Goal: Information Seeking & Learning: Compare options

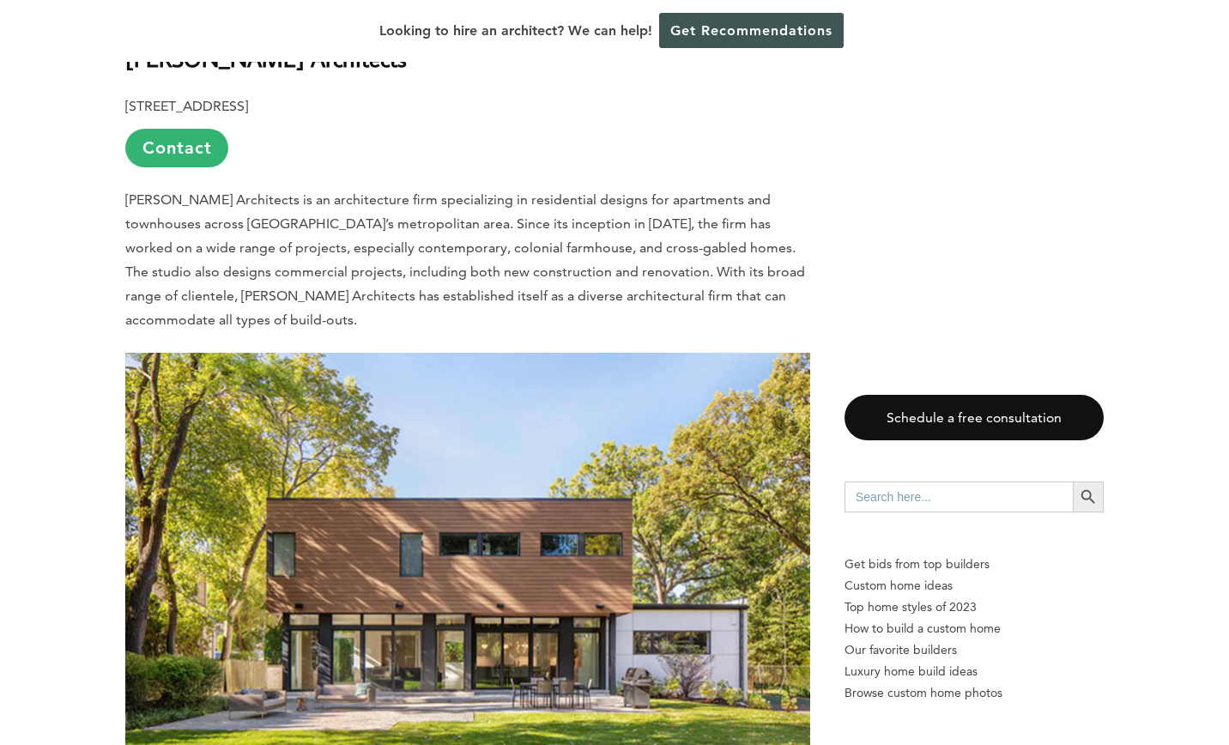
scroll to position [1040, 0]
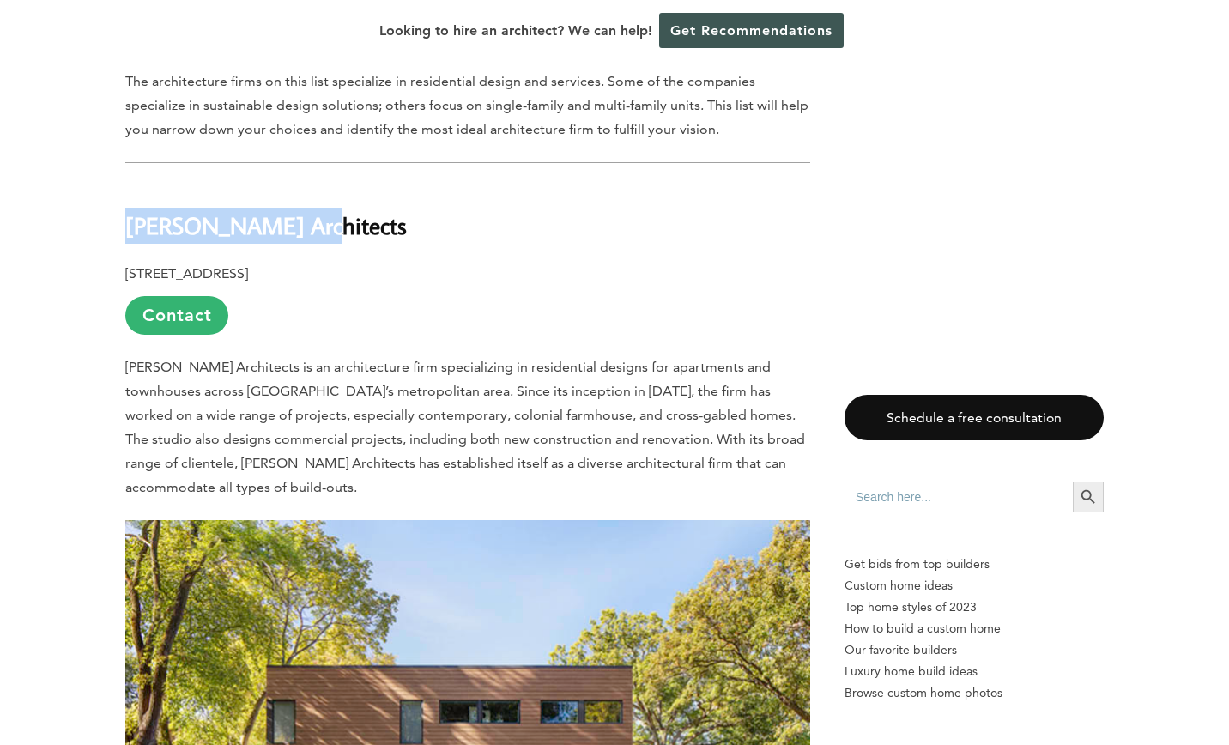
drag, startPoint x: 297, startPoint y: 160, endPoint x: 129, endPoint y: 150, distance: 168.5
click at [129, 184] on h2 "[PERSON_NAME] Architects" at bounding box center [467, 213] width 685 height 59
copy b "[PERSON_NAME] Architects"
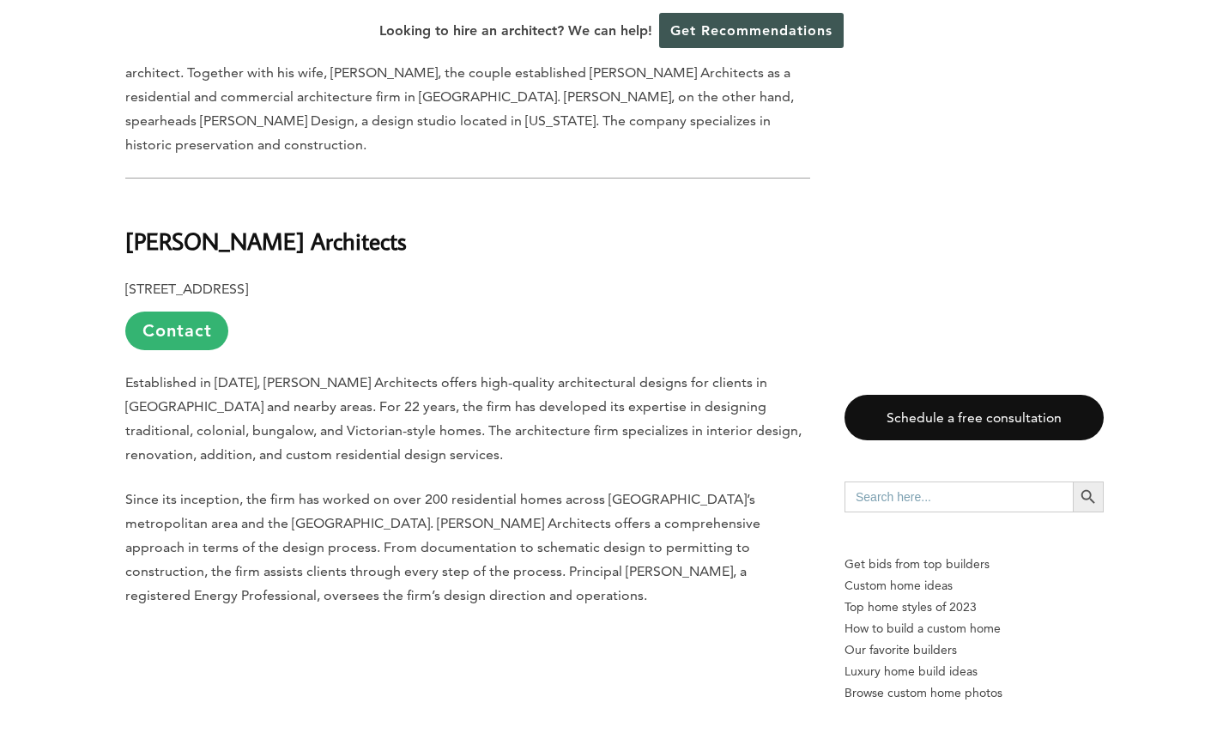
scroll to position [2026, 0]
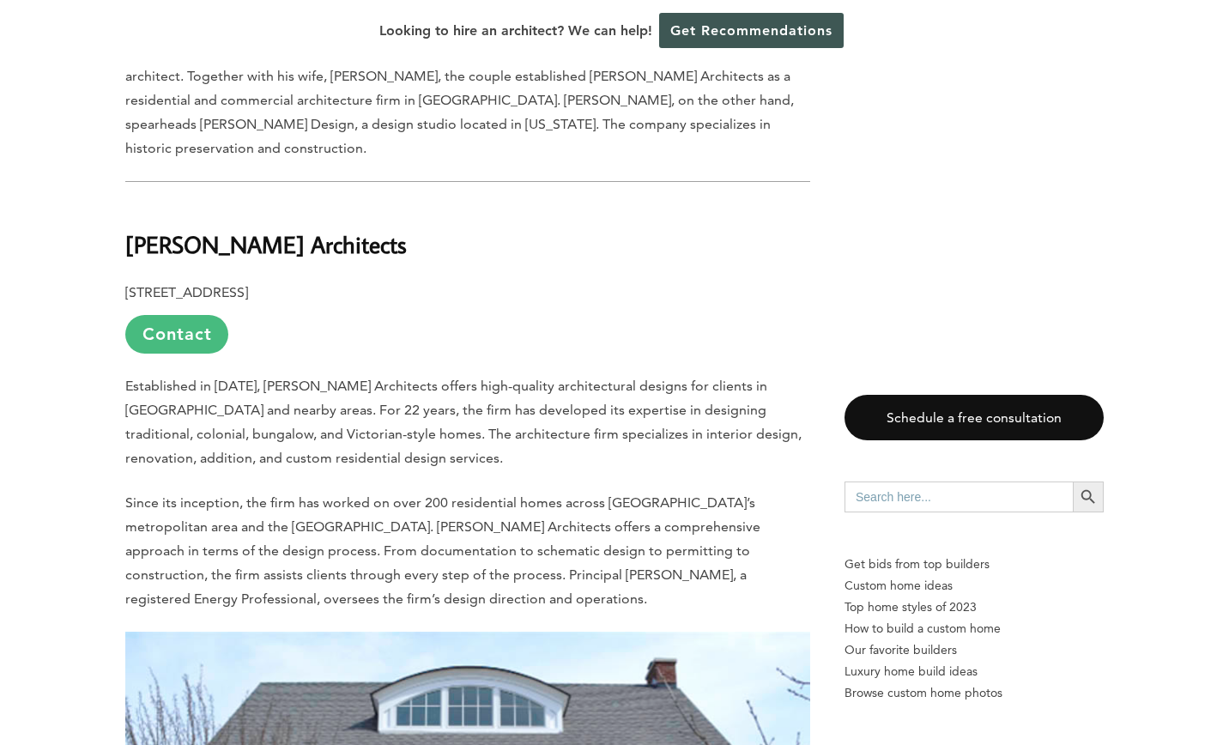
click at [174, 315] on link "Contact" at bounding box center [176, 334] width 103 height 39
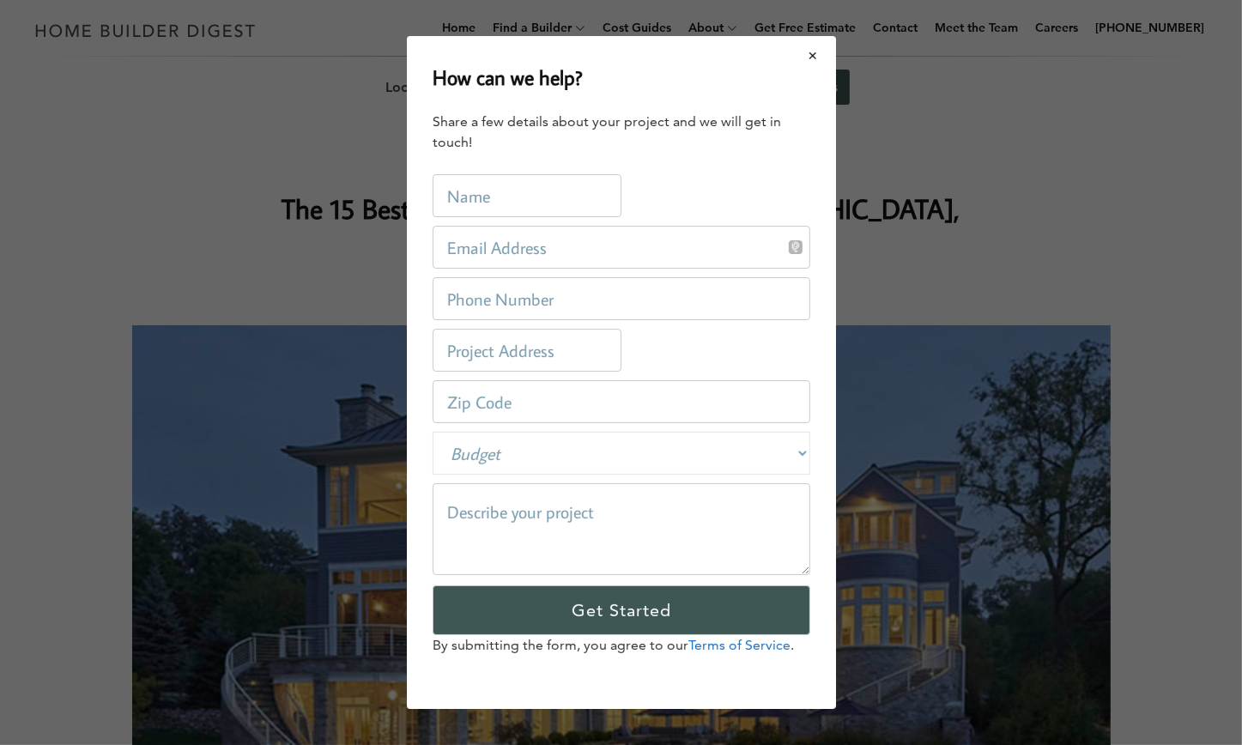
click at [810, 62] on button "Close modal" at bounding box center [814, 56] width 46 height 36
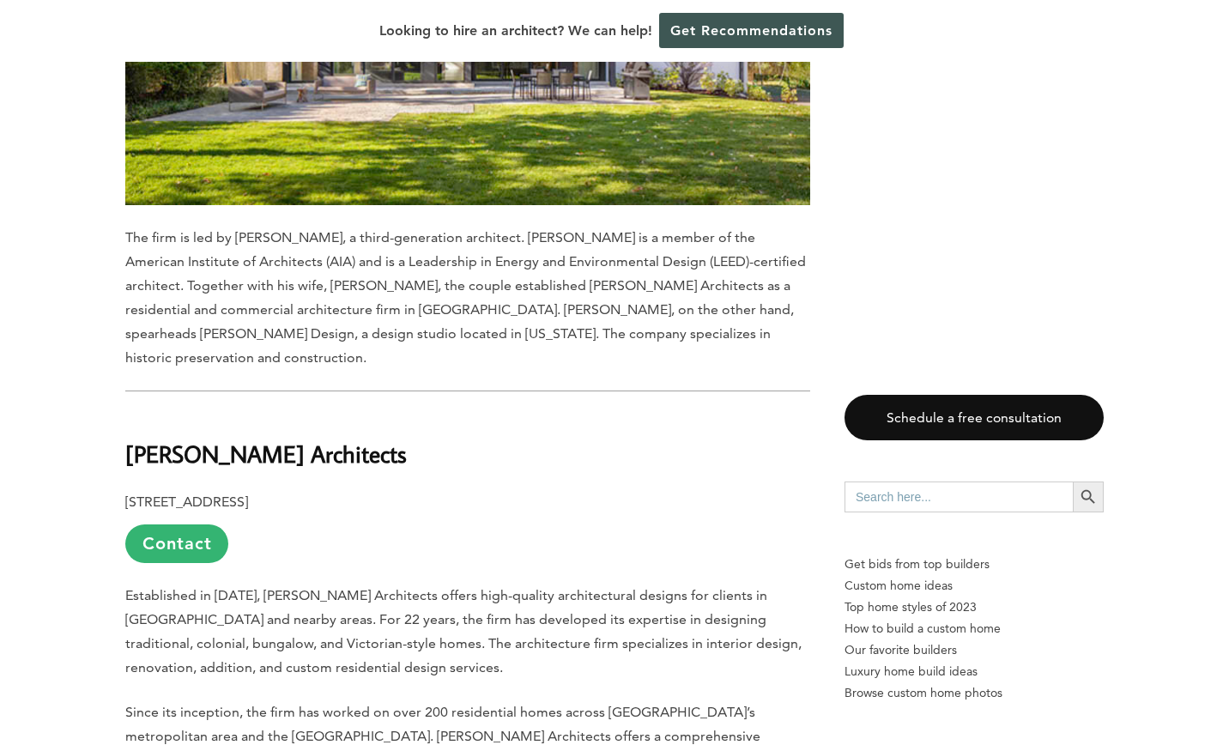
scroll to position [1815, 0]
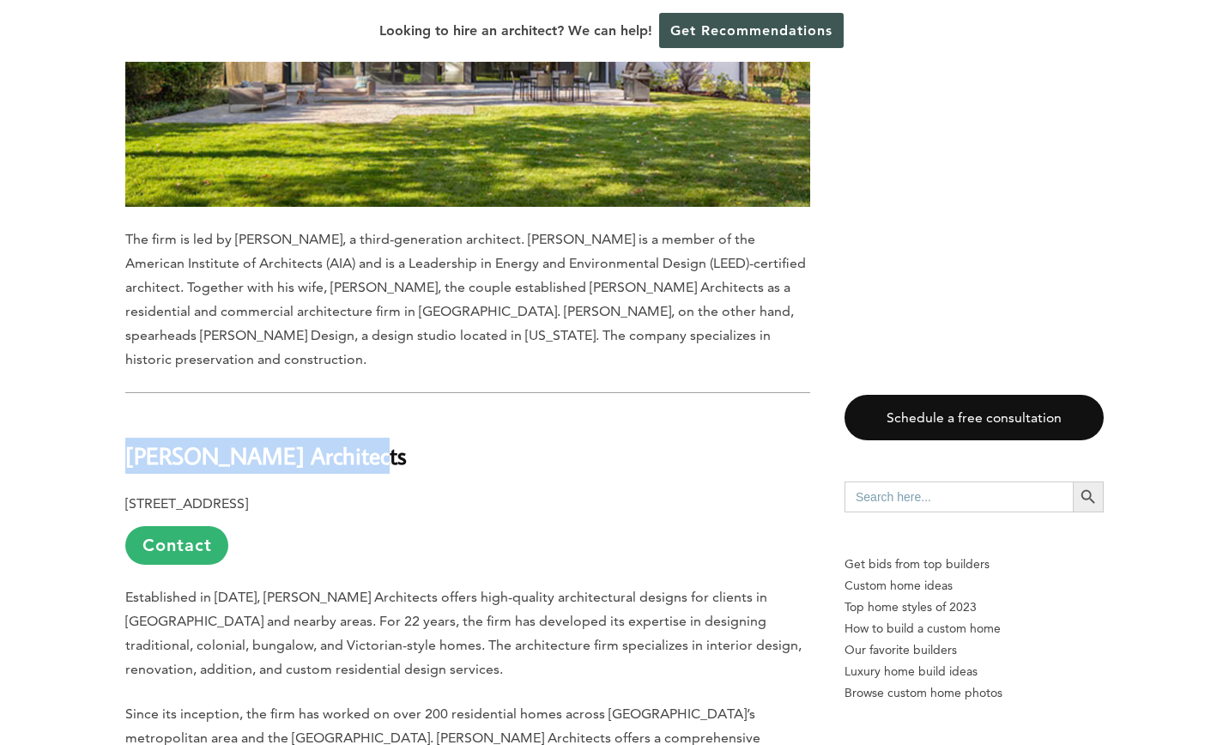
drag, startPoint x: 375, startPoint y: 346, endPoint x: 119, endPoint y: 351, distance: 255.9
copy b "[PERSON_NAME] Architects"
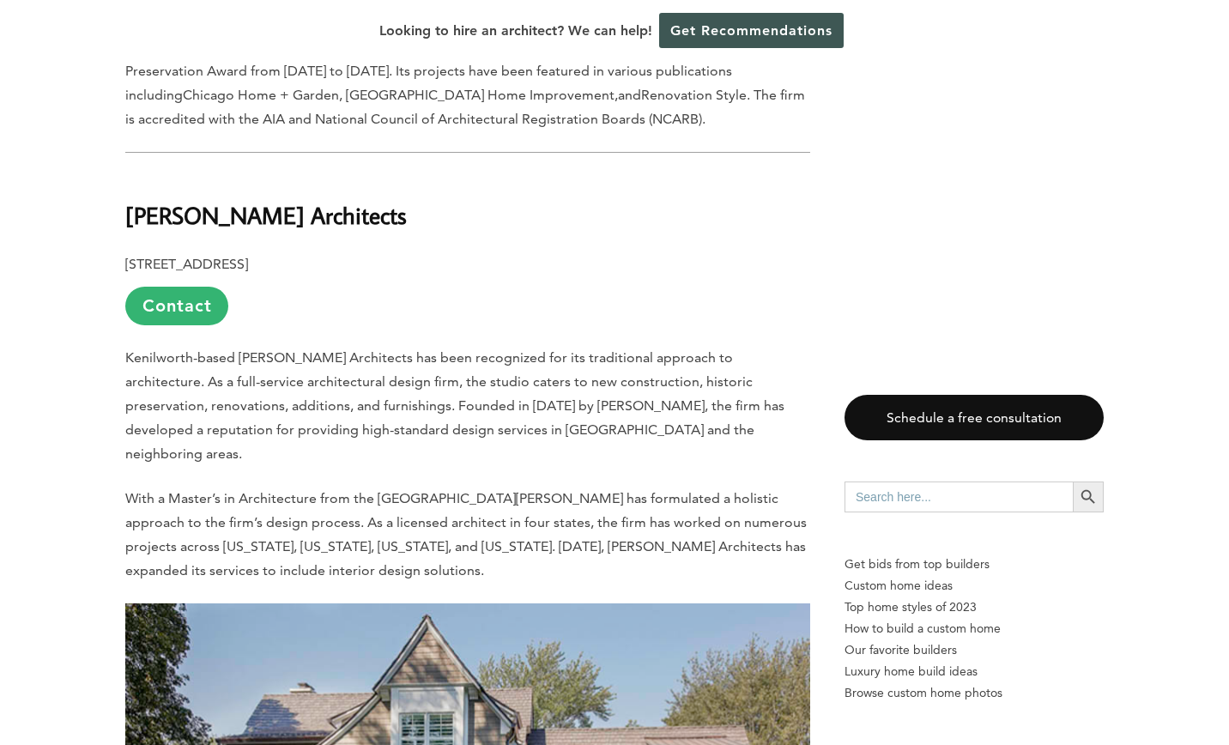
scroll to position [3231, 0]
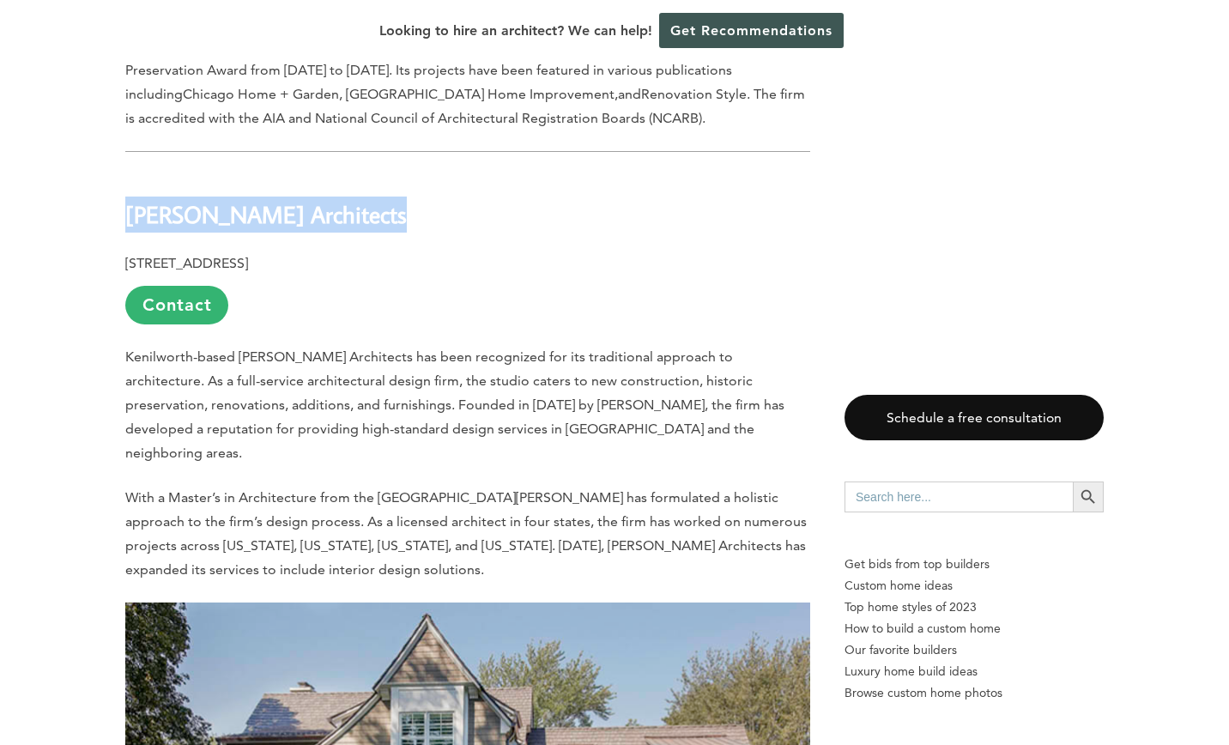
drag, startPoint x: 388, startPoint y: 106, endPoint x: 124, endPoint y: 104, distance: 264.4
copy b "[PERSON_NAME] Architects"
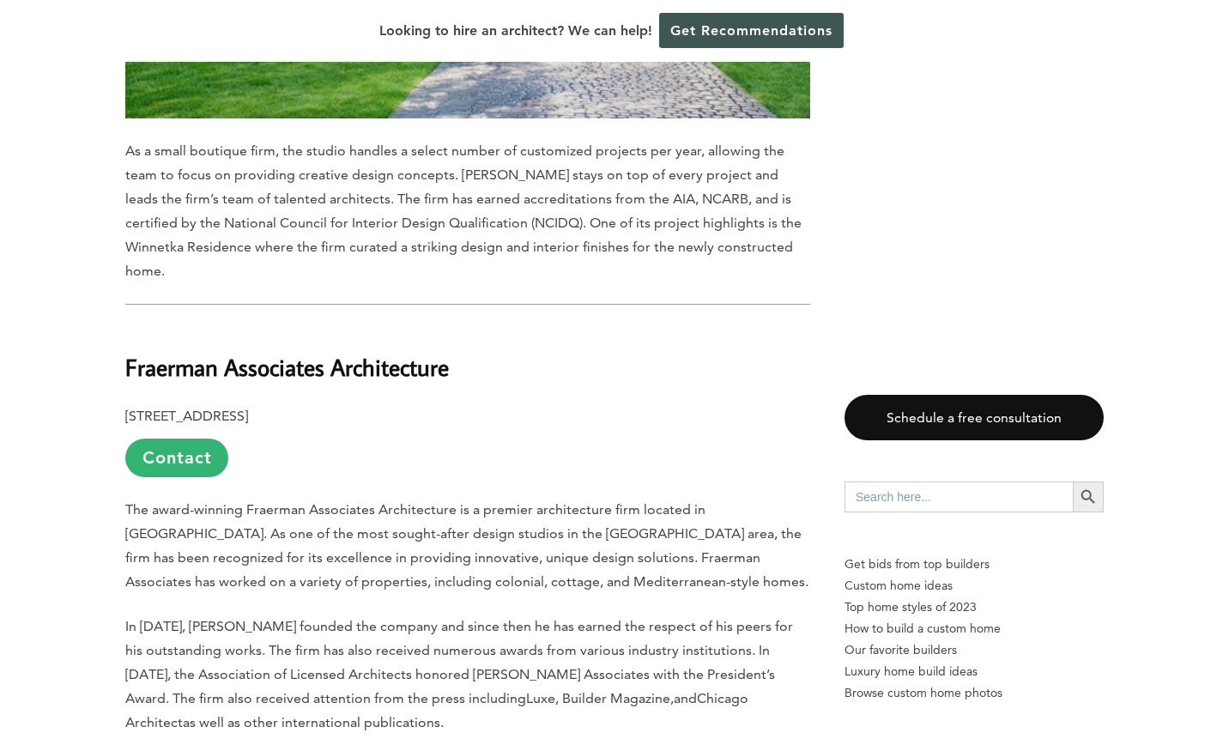
scroll to position [4169, 0]
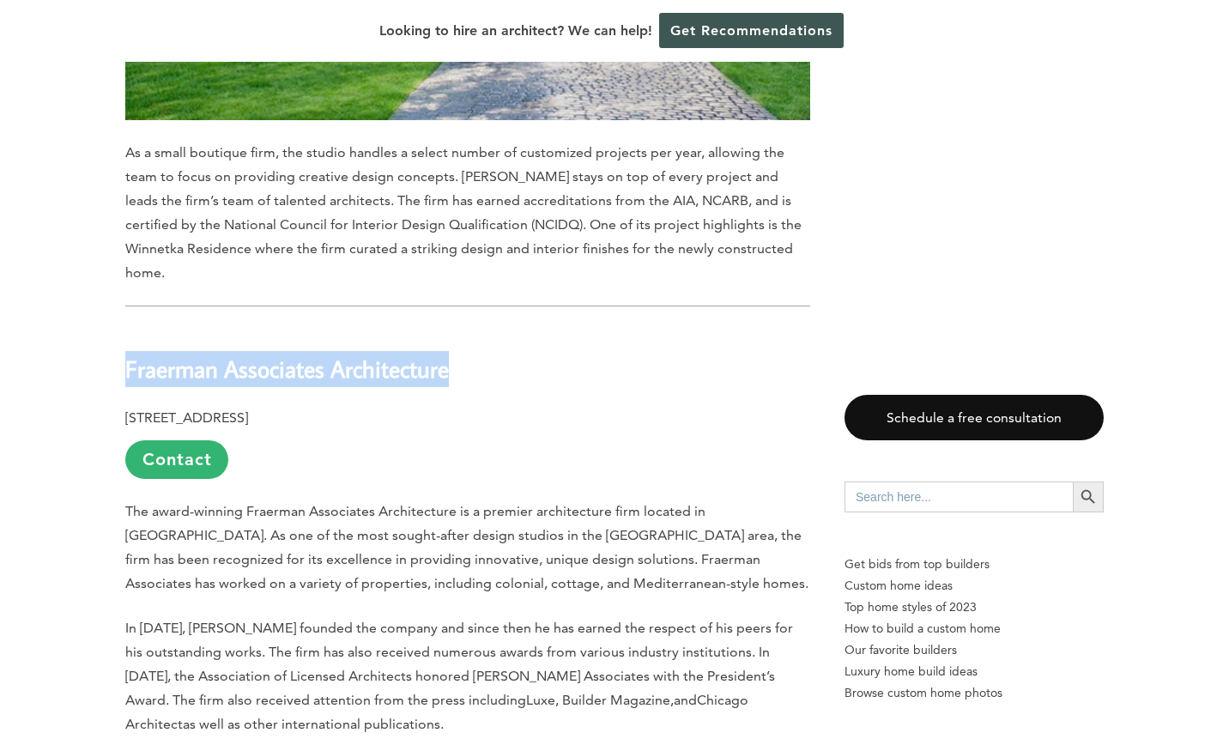
drag, startPoint x: 461, startPoint y: 212, endPoint x: 125, endPoint y: 208, distance: 335.7
click at [125, 327] on h2 "Fraerman Associates Architecture" at bounding box center [467, 356] width 685 height 59
copy b "Fraerman Associates Architecture"
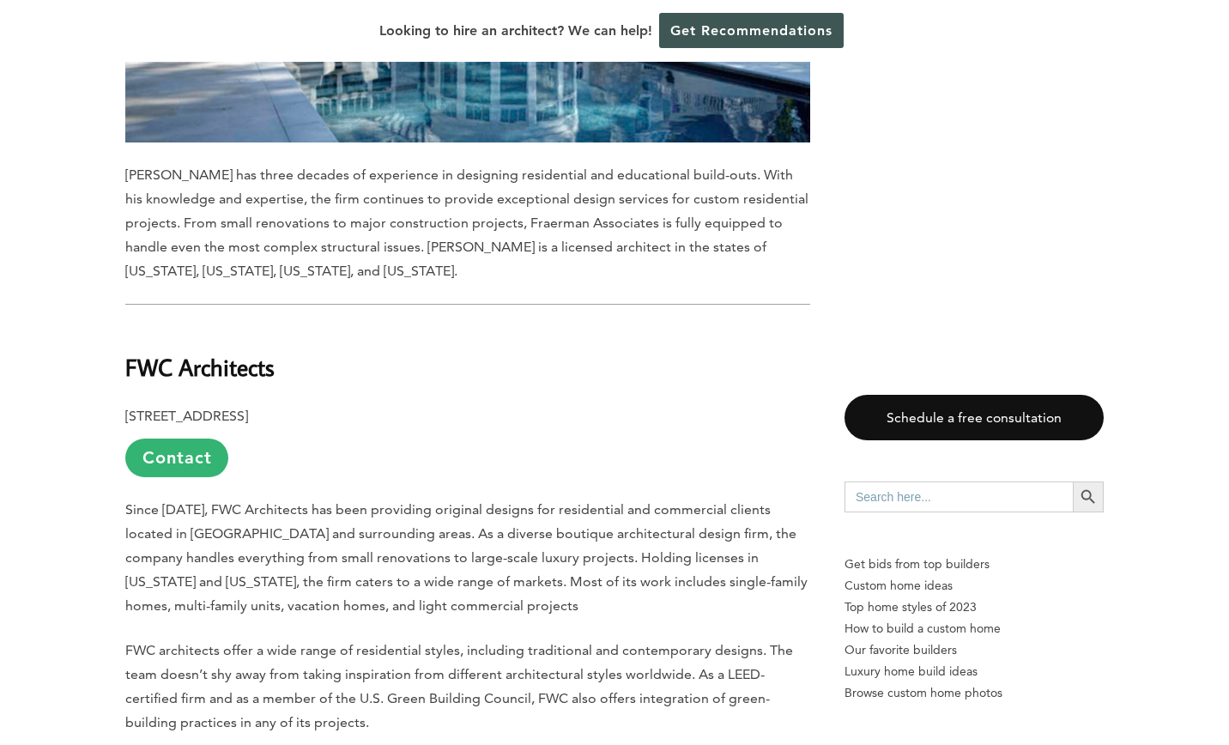
scroll to position [5240, 0]
drag, startPoint x: 284, startPoint y: 205, endPoint x: 125, endPoint y: 203, distance: 158.8
click at [125, 325] on h2 "FWC Architects" at bounding box center [467, 354] width 685 height 59
copy b "FWC Architects"
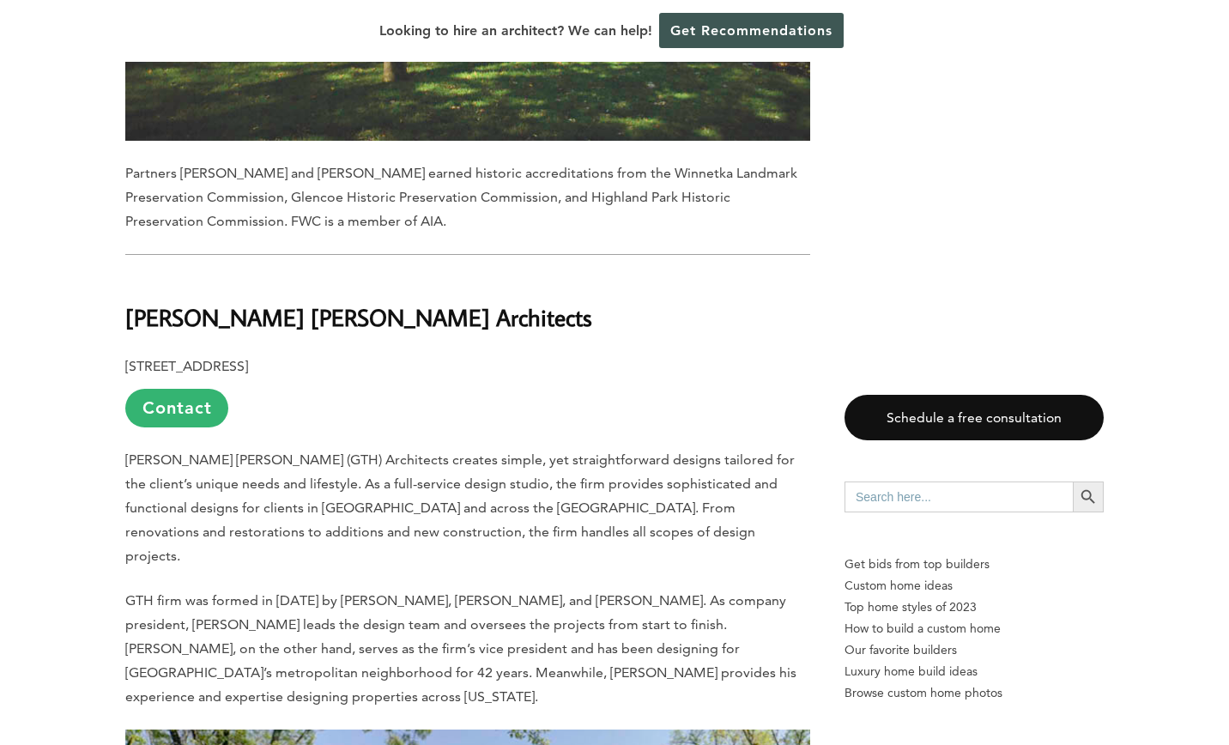
scroll to position [6291, 0]
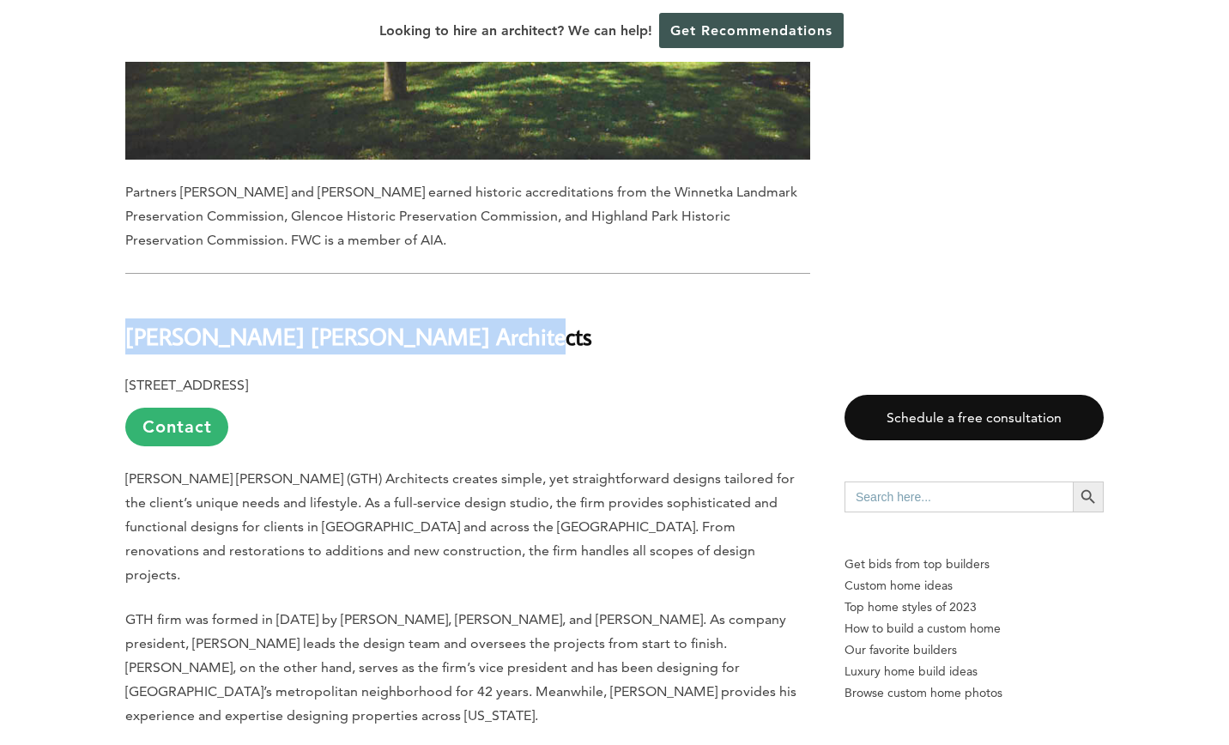
drag, startPoint x: 477, startPoint y: 177, endPoint x: 106, endPoint y: 168, distance: 371.0
copy b "[PERSON_NAME] [PERSON_NAME] Architects"
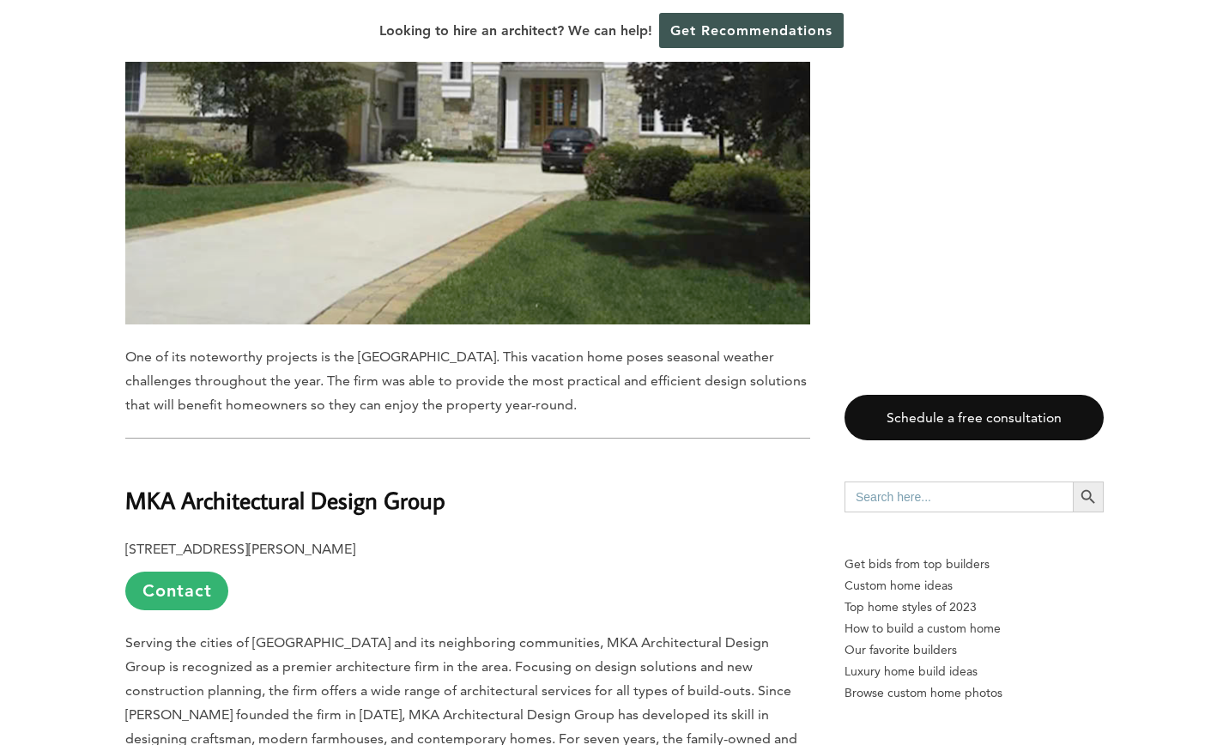
scroll to position [11421, 0]
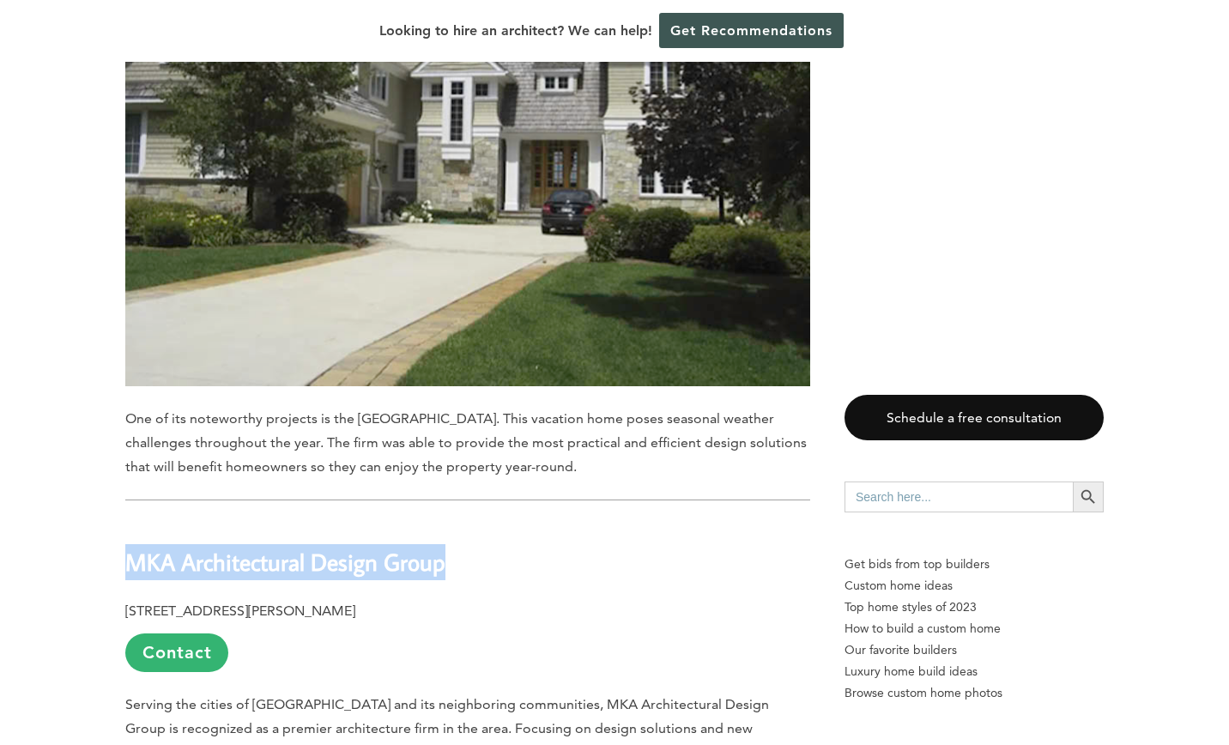
drag, startPoint x: 452, startPoint y: 187, endPoint x: 100, endPoint y: 166, distance: 352.6
copy b "MKA Architectural Design Group"
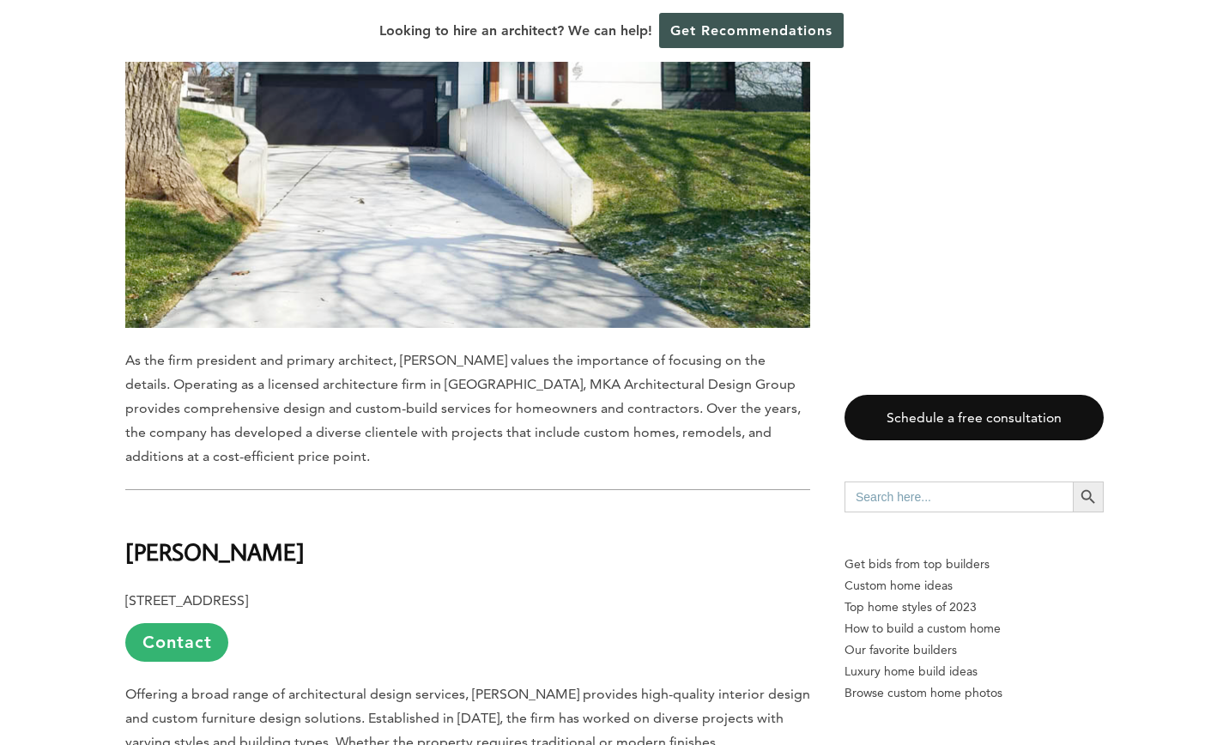
scroll to position [12489, 0]
drag, startPoint x: 464, startPoint y: 188, endPoint x: 123, endPoint y: 154, distance: 342.5
copy b "[PERSON_NAME]"
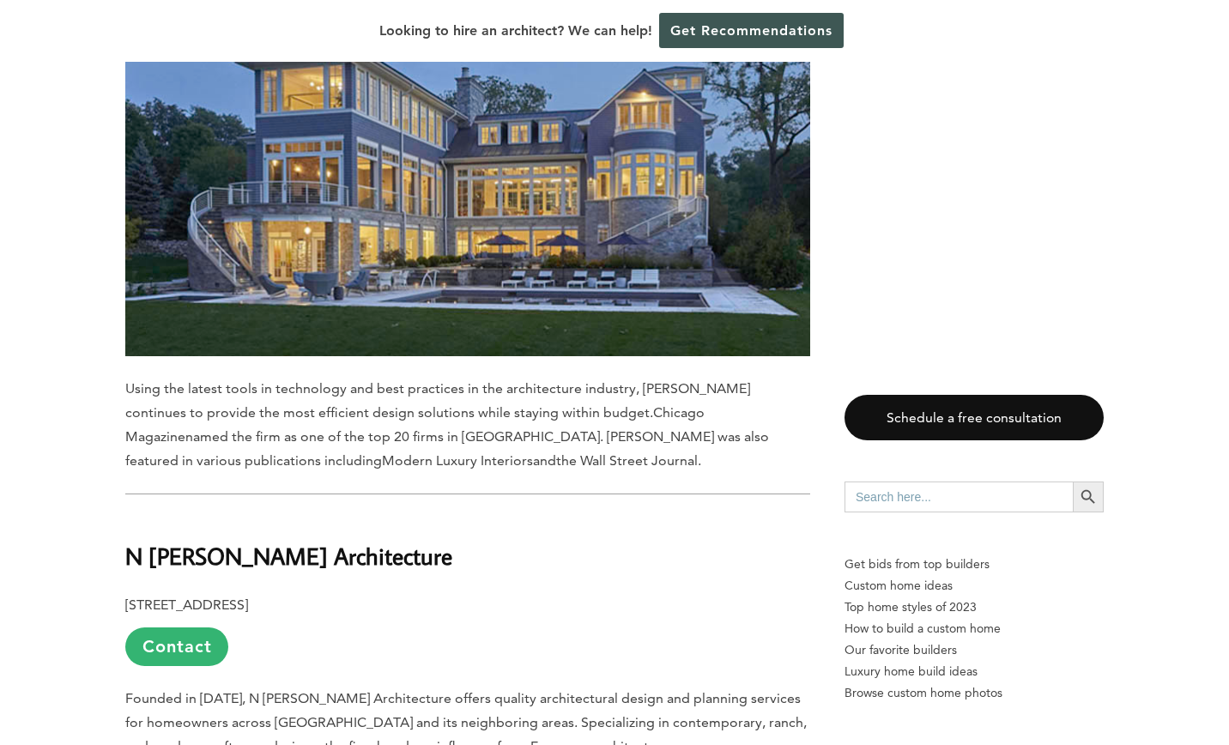
scroll to position [13506, 0]
drag, startPoint x: 341, startPoint y: 159, endPoint x: 129, endPoint y: 149, distance: 212.3
click at [129, 515] on h2 "N [PERSON_NAME] Architecture" at bounding box center [467, 544] width 685 height 59
copy b "N [PERSON_NAME] Architecture"
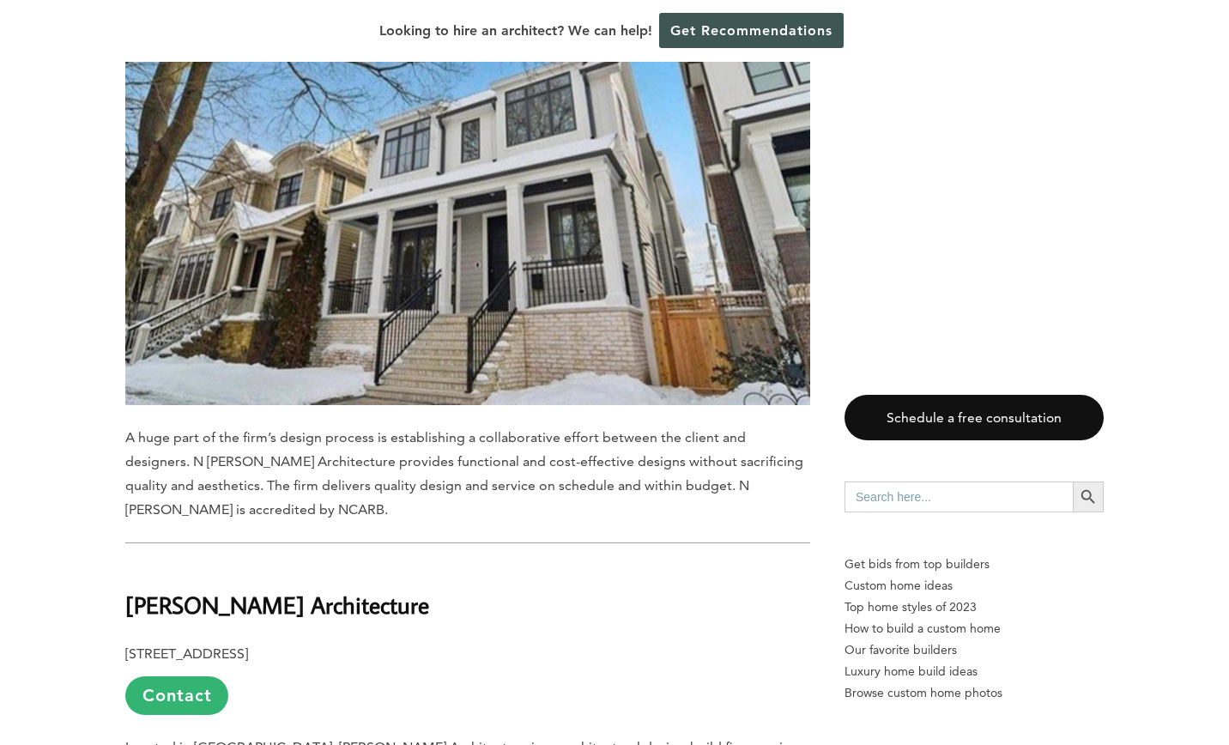
scroll to position [14453, 0]
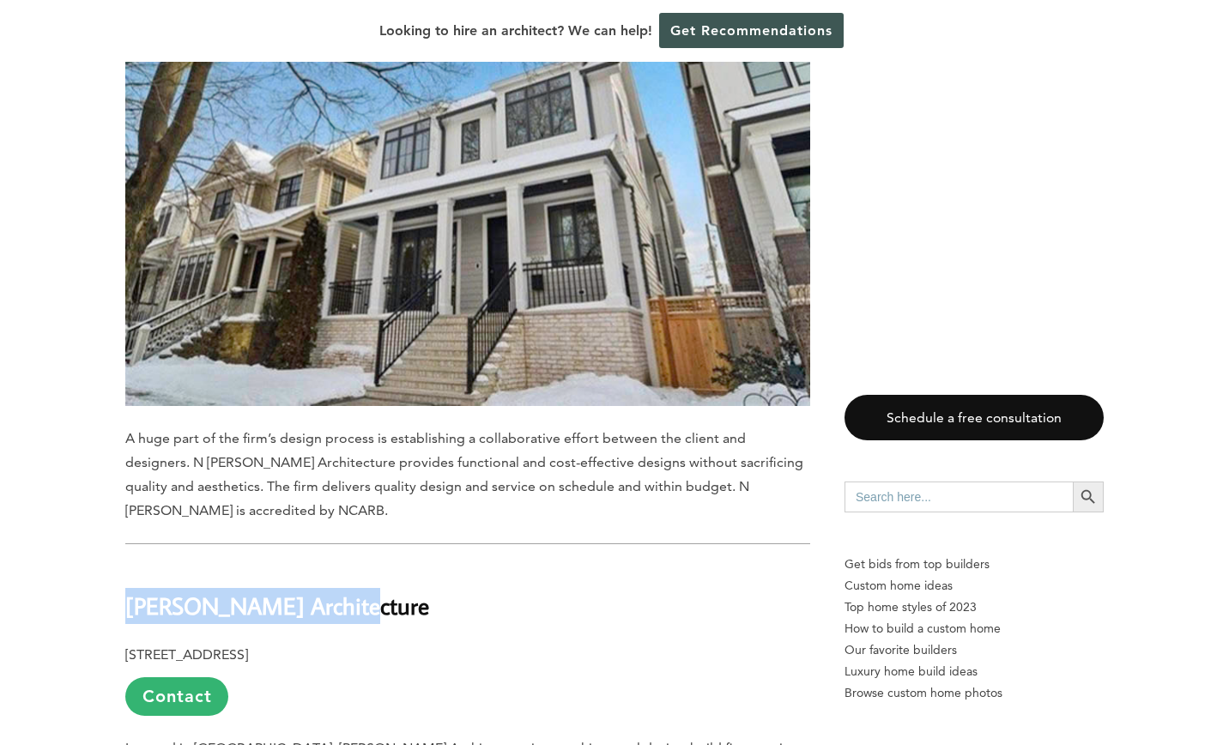
drag, startPoint x: 347, startPoint y: 183, endPoint x: 125, endPoint y: 173, distance: 221.7
click at [125, 565] on h2 "[PERSON_NAME] Architecture" at bounding box center [467, 594] width 685 height 59
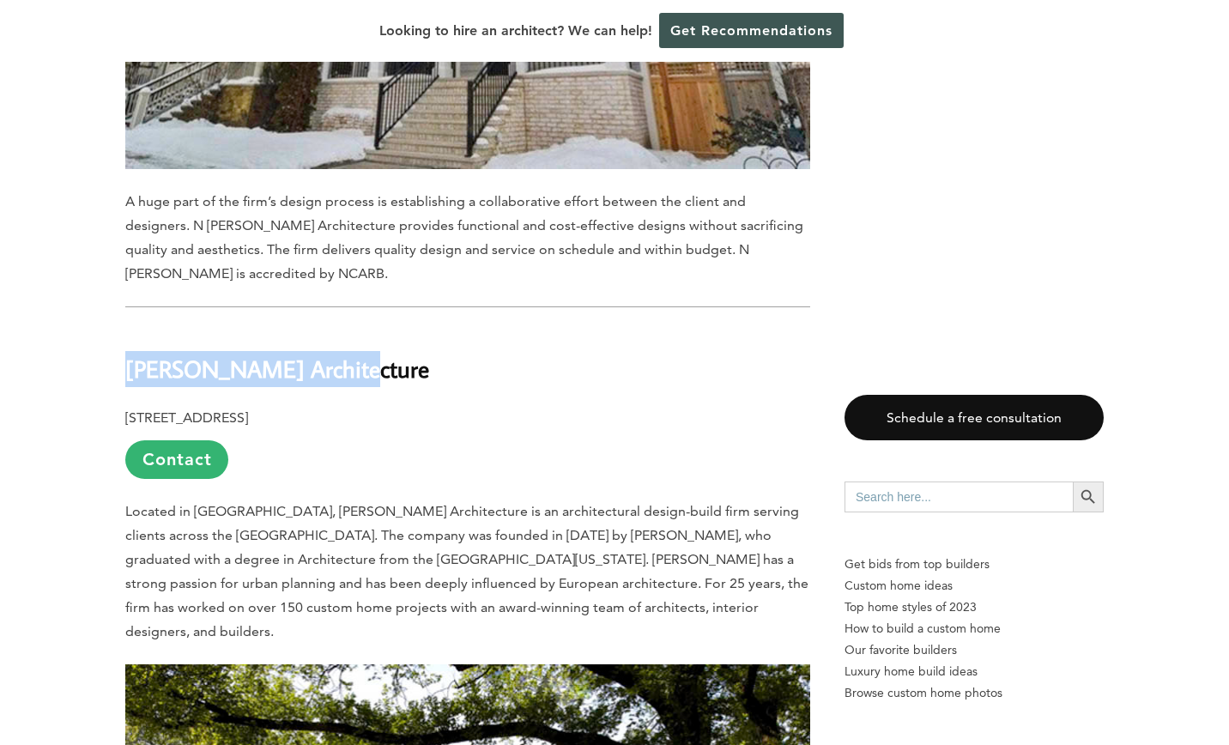
scroll to position [14746, 0]
